Goal: Find specific page/section: Find specific page/section

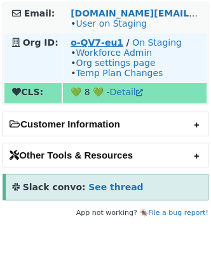
click at [105, 39] on strong "o-QV7-eu1" at bounding box center [96, 42] width 53 height 10
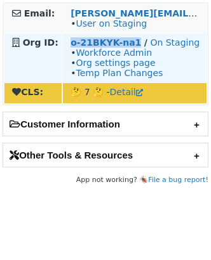
drag, startPoint x: 65, startPoint y: 41, endPoint x: 133, endPoint y: 40, distance: 67.3
click at [133, 40] on td "o-21BKYK-na1 / On Staging • Workforce Admin • Org settings page • Temp Plan Cha…" at bounding box center [135, 58] width 144 height 48
copy strong "o-21BKYK-na1"
click at [115, 41] on strong "o-21BKYK-na1" at bounding box center [105, 42] width 70 height 10
